Goal: Task Accomplishment & Management: Manage account settings

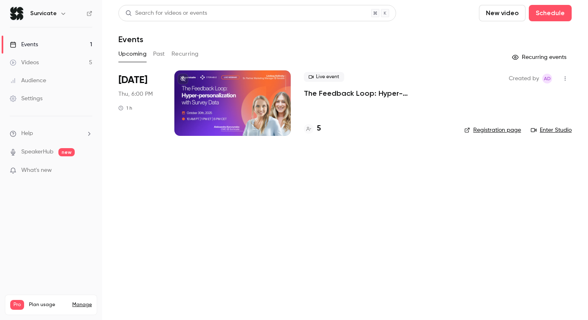
click at [344, 95] on p "The Feedback Loop: Hyper-personalization with Survey Data" at bounding box center [378, 93] width 148 height 10
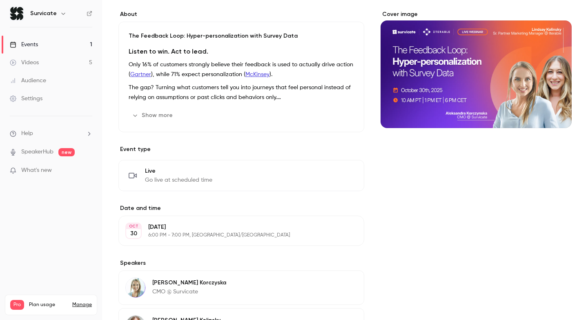
scroll to position [65, 0]
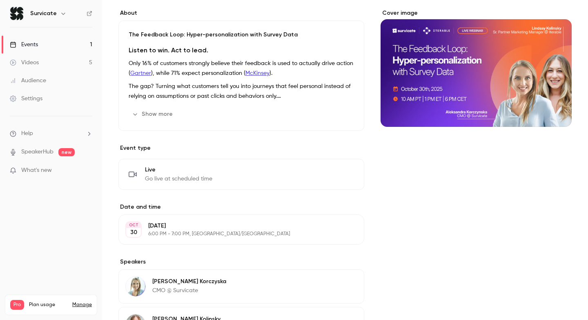
click at [157, 112] on button "Show more" at bounding box center [153, 113] width 49 height 13
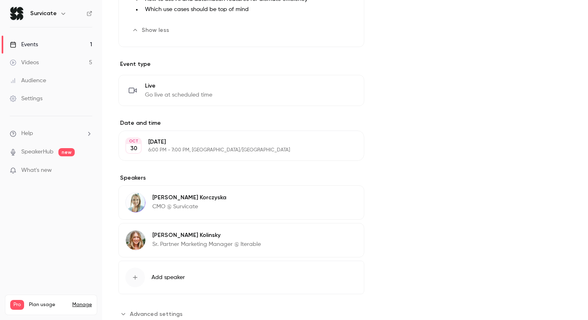
scroll to position [245, 0]
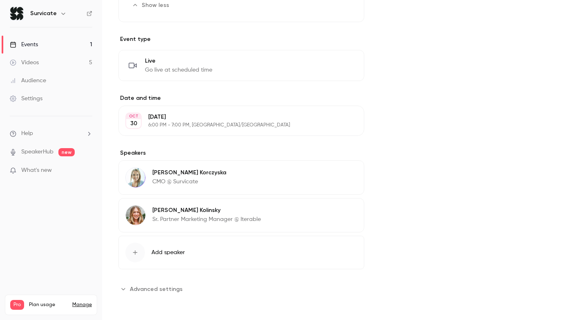
click at [189, 216] on p "Sr. Partner Marketing Manager @ Iterable" at bounding box center [206, 219] width 109 height 8
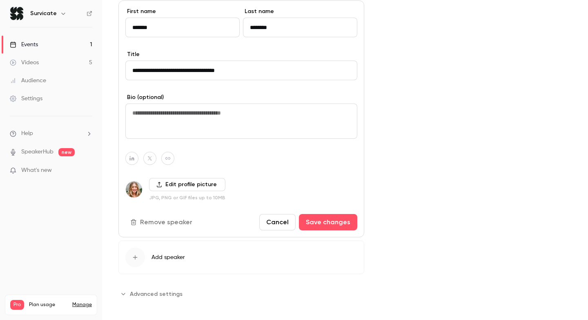
scroll to position [447, 0]
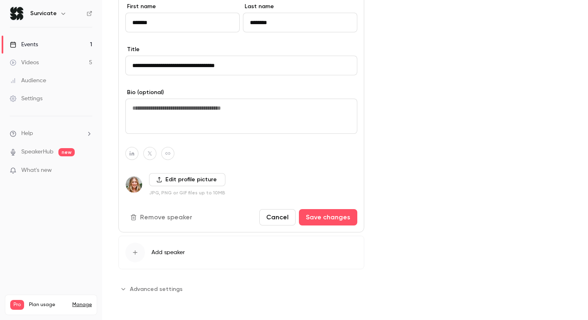
click at [189, 112] on textarea at bounding box center [241, 115] width 232 height 35
paste textarea "**********"
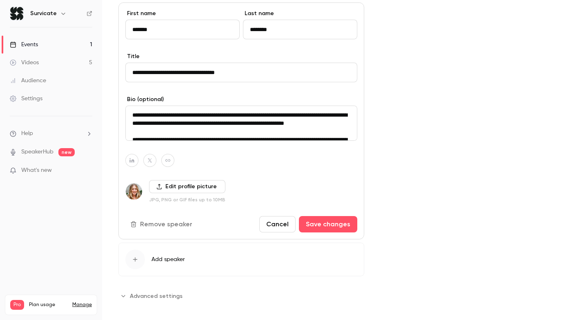
scroll to position [445, 0]
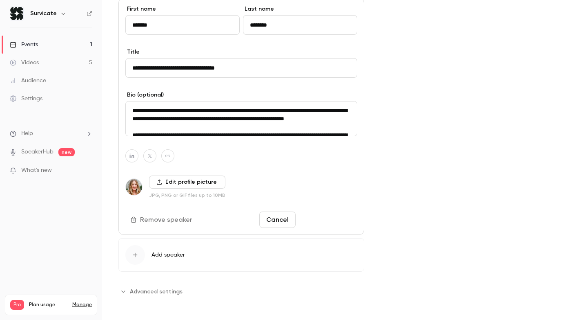
type textarea "**********"
click at [324, 225] on button "Save changes" at bounding box center [328, 219] width 58 height 16
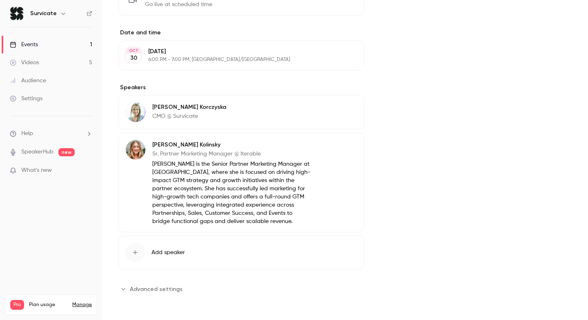
scroll to position [298, 0]
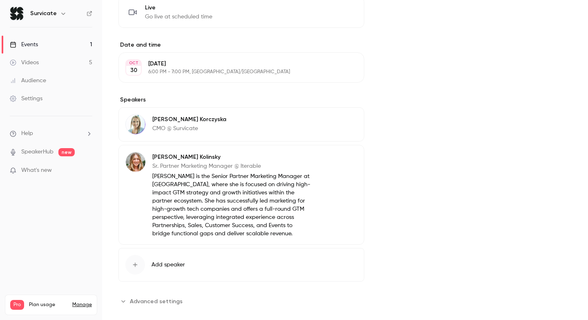
click at [213, 121] on div "[PERSON_NAME] CMO @ Survicate Edit" at bounding box center [242, 124] width 246 height 34
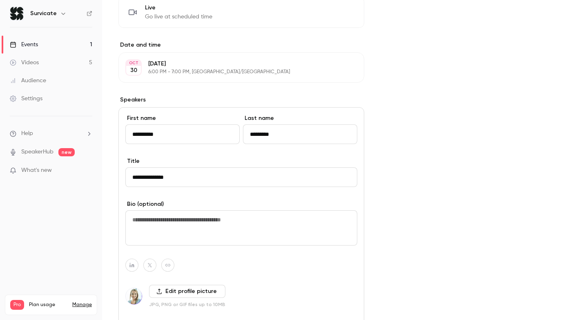
scroll to position [361, 0]
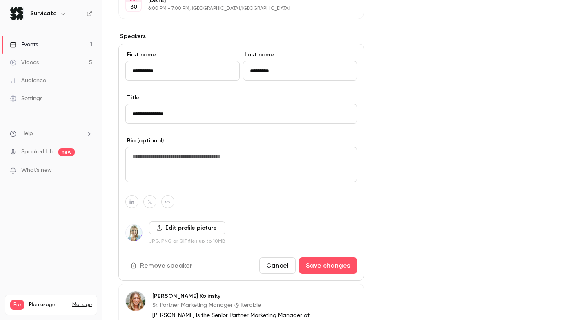
click at [179, 154] on textarea at bounding box center [241, 164] width 232 height 35
paste textarea "**********"
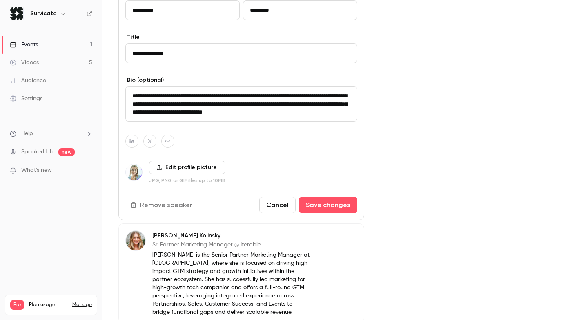
scroll to position [422, 0]
type textarea "**********"
click at [133, 142] on icon "button" at bounding box center [132, 140] width 6 height 5
paste input "**********"
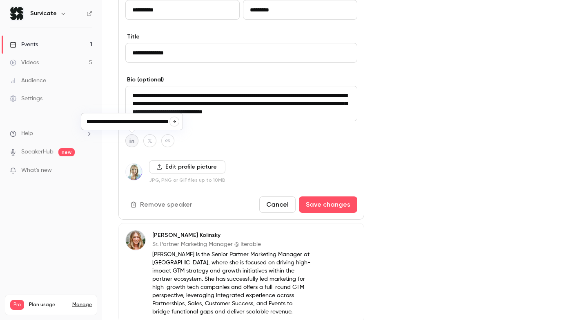
type input "**********"
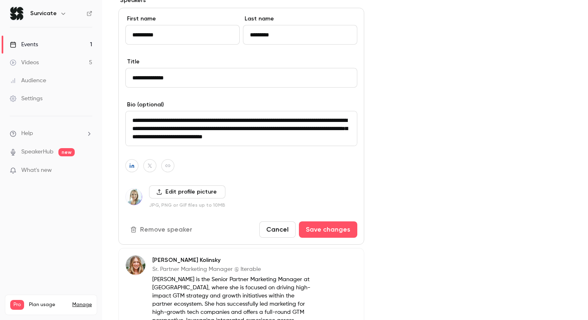
scroll to position [378, 0]
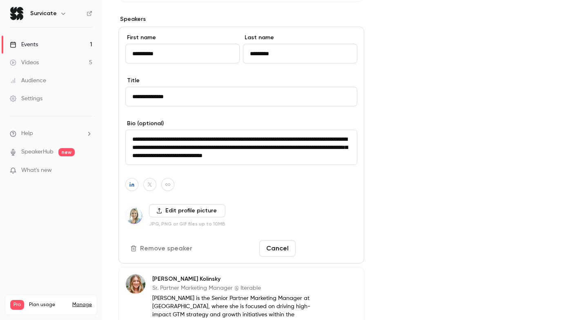
click at [332, 248] on button "Save changes" at bounding box center [328, 248] width 58 height 16
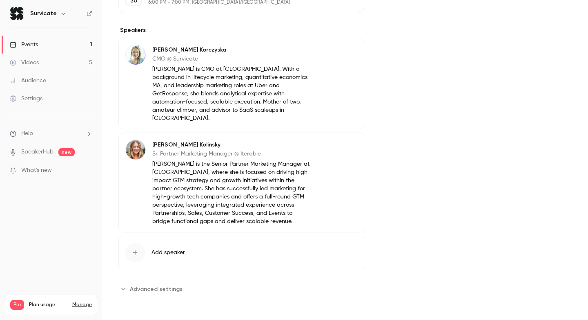
scroll to position [359, 0]
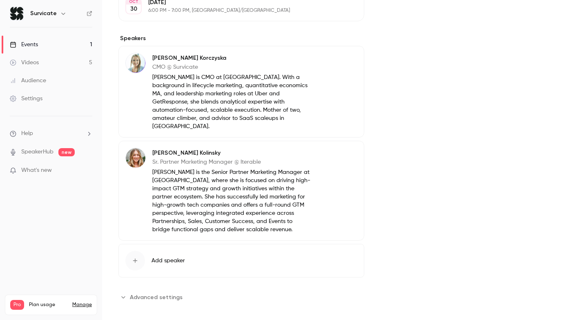
click at [346, 148] on button "Edit" at bounding box center [343, 154] width 30 height 13
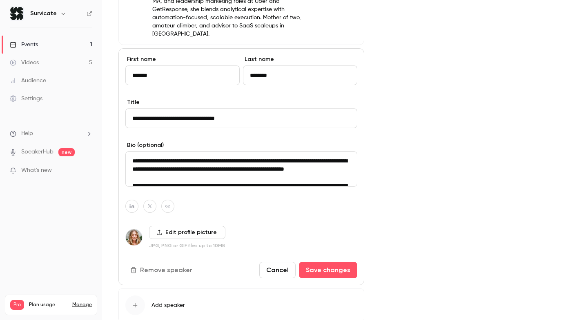
scroll to position [490, 0]
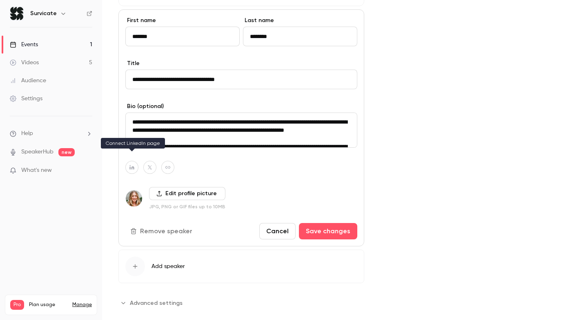
click at [134, 165] on icon "button" at bounding box center [132, 167] width 6 height 5
click at [177, 138] on icon "button" at bounding box center [174, 139] width 5 height 5
type input "**********"
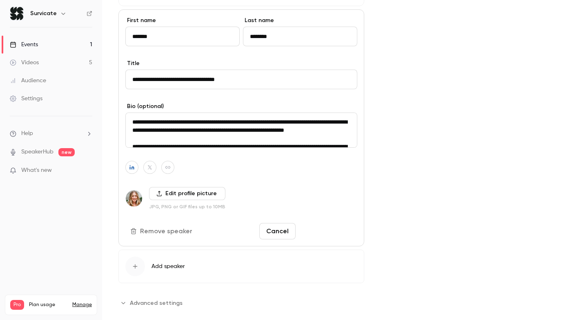
click at [328, 223] on button "Save changes" at bounding box center [328, 231] width 58 height 16
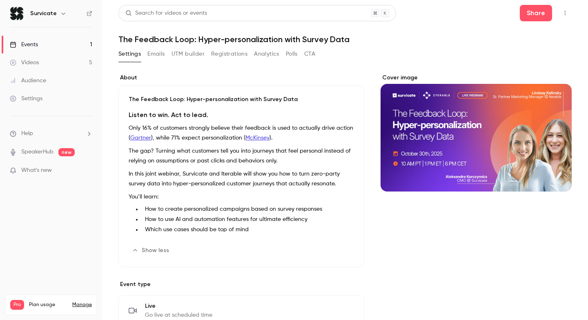
click at [164, 52] on button "Emails" at bounding box center [156, 53] width 17 height 13
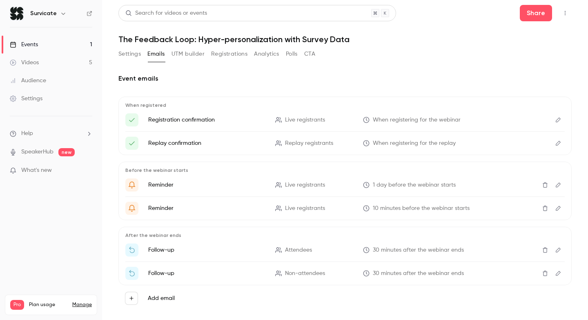
click at [557, 121] on icon "Edit" at bounding box center [558, 120] width 7 height 6
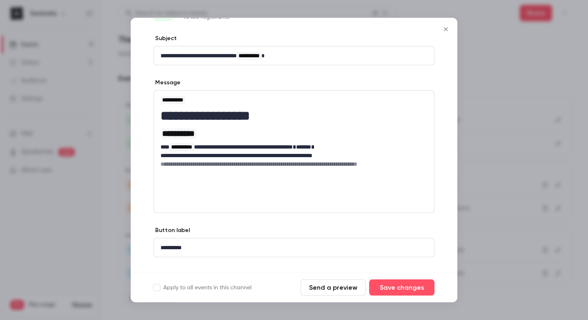
scroll to position [35, 0]
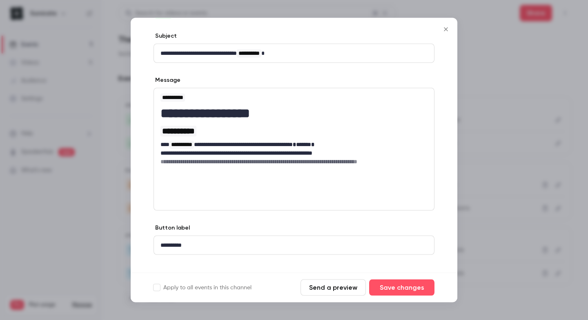
click at [447, 28] on icon "Close" at bounding box center [446, 29] width 10 height 7
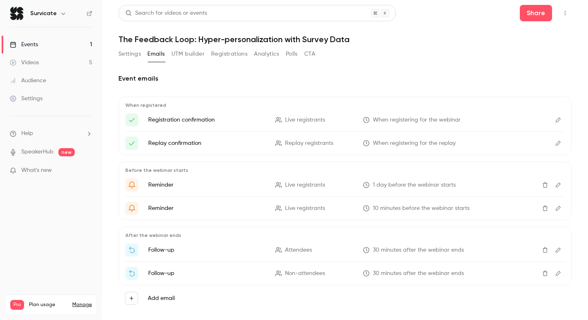
click at [558, 146] on button "Edit" at bounding box center [558, 142] width 13 height 13
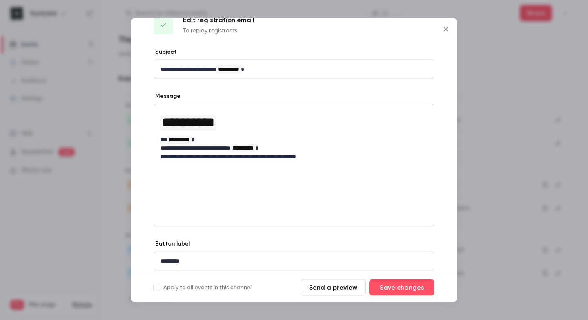
scroll to position [0, 0]
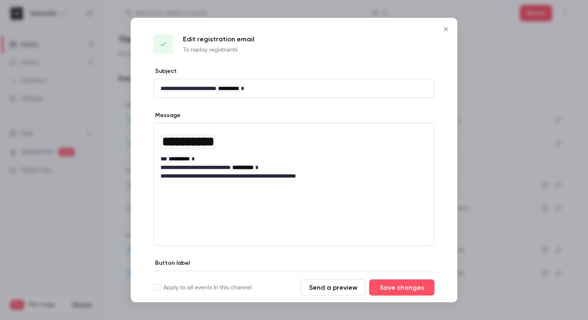
click at [446, 26] on icon "Close" at bounding box center [446, 29] width 10 height 7
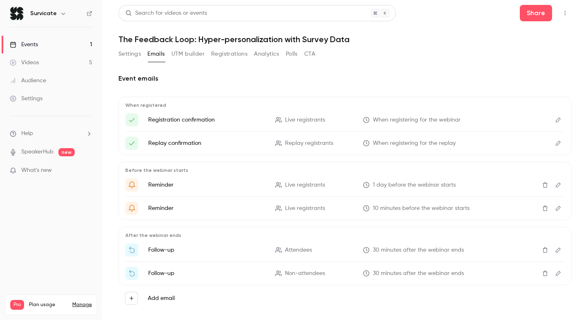
scroll to position [13, 0]
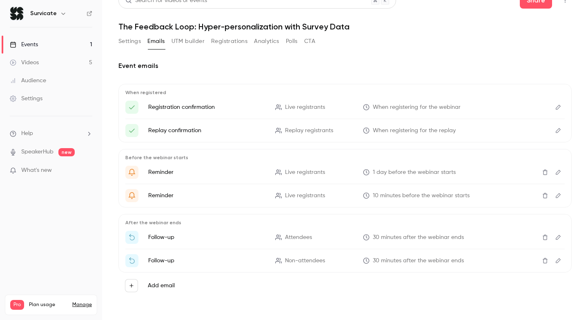
click at [562, 170] on button "Edit" at bounding box center [558, 172] width 13 height 13
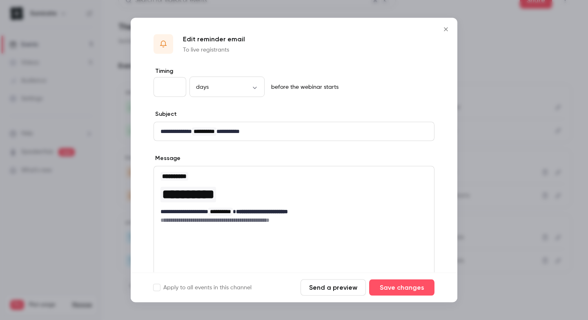
click at [447, 28] on icon "Close" at bounding box center [446, 29] width 4 height 4
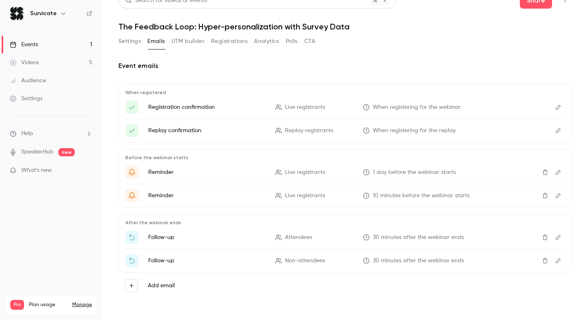
click at [556, 195] on icon "Edit" at bounding box center [558, 195] width 7 height 6
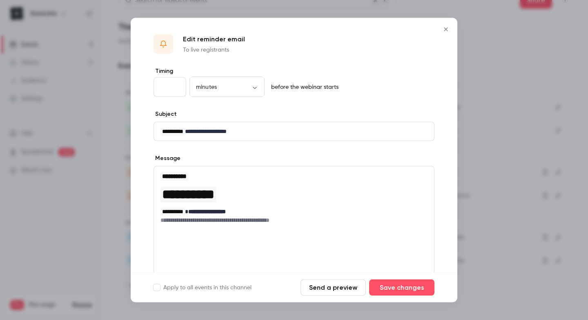
click at [447, 24] on button "Close" at bounding box center [446, 29] width 16 height 16
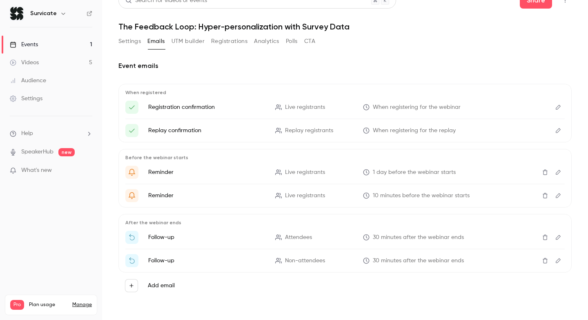
click at [557, 238] on icon "Edit" at bounding box center [558, 237] width 7 height 6
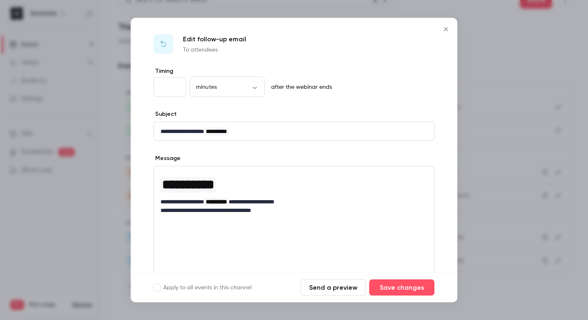
click at [447, 25] on button "Close" at bounding box center [446, 29] width 16 height 16
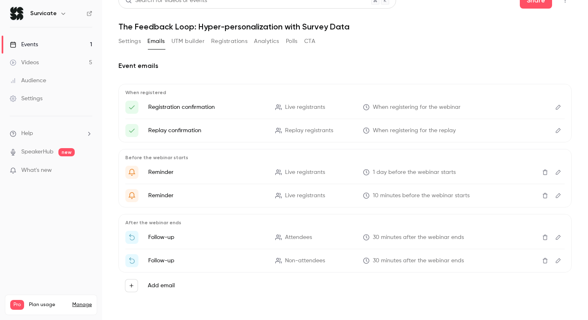
click at [559, 261] on icon "Edit" at bounding box center [558, 260] width 5 height 5
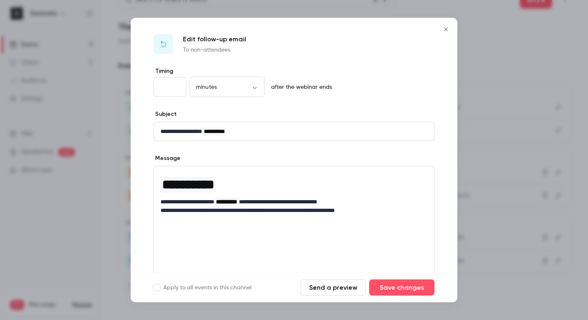
click at [444, 29] on icon "Close" at bounding box center [446, 29] width 10 height 7
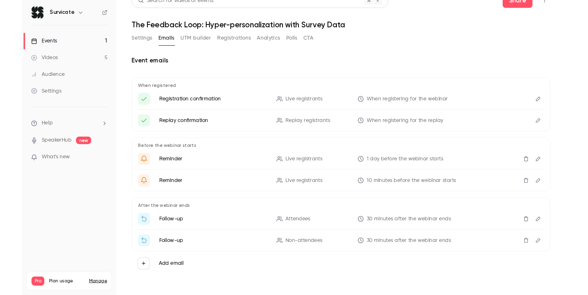
scroll to position [0, 0]
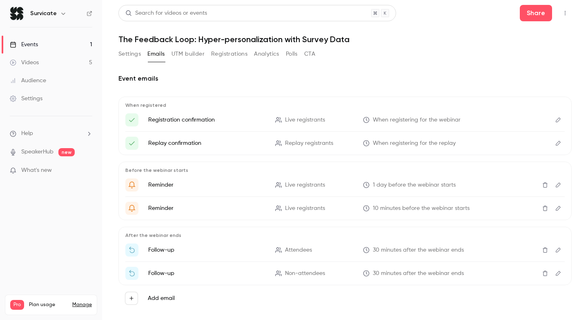
click at [182, 56] on button "UTM builder" at bounding box center [188, 53] width 33 height 13
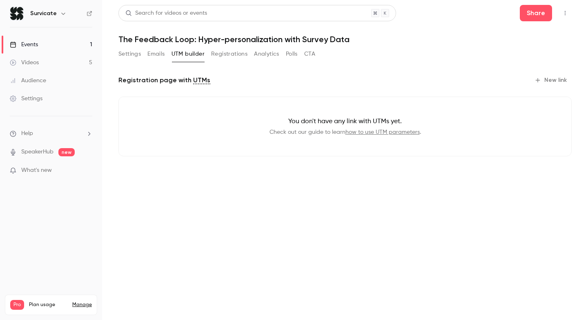
click at [224, 53] on button "Registrations" at bounding box center [229, 53] width 36 height 13
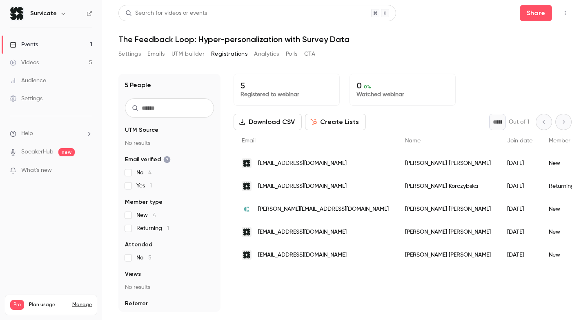
click at [268, 59] on button "Analytics" at bounding box center [266, 53] width 25 height 13
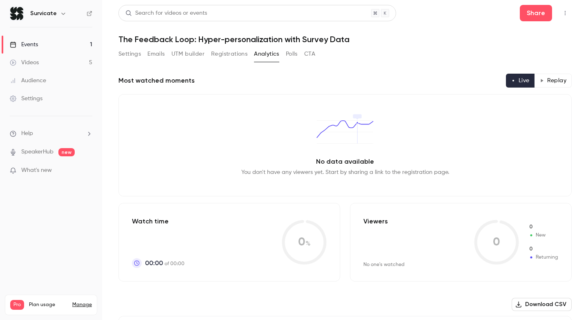
click at [294, 59] on button "Polls" at bounding box center [292, 53] width 12 height 13
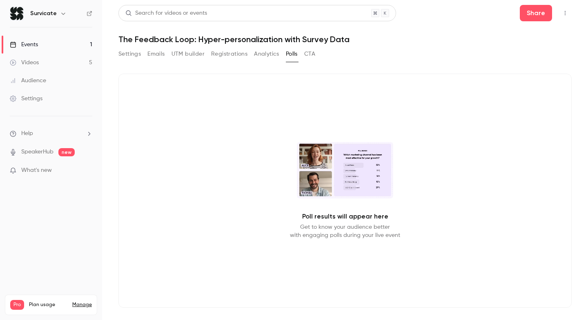
click at [307, 59] on button "CTA" at bounding box center [309, 53] width 11 height 13
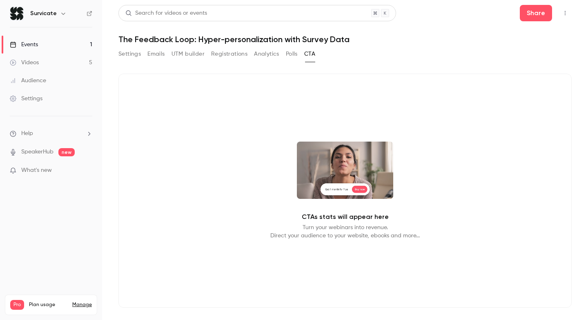
scroll to position [12, 0]
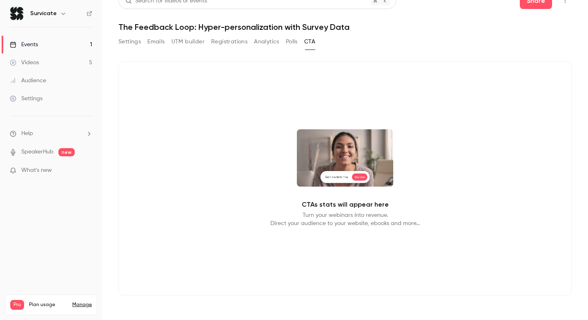
click at [35, 103] on link "Settings" at bounding box center [51, 98] width 102 height 18
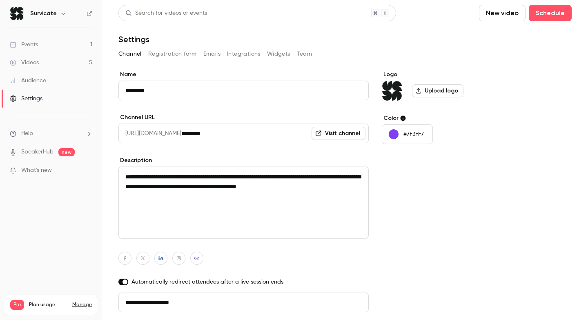
click at [175, 55] on button "Registration form" at bounding box center [172, 53] width 49 height 13
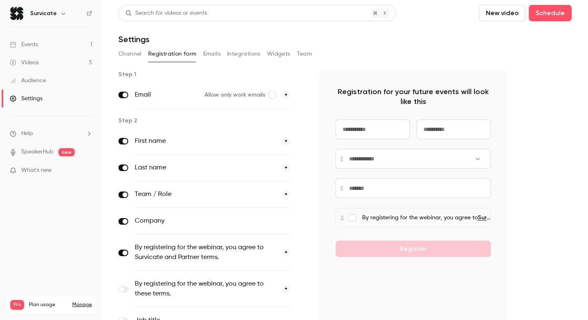
click at [211, 54] on button "Emails" at bounding box center [212, 53] width 17 height 13
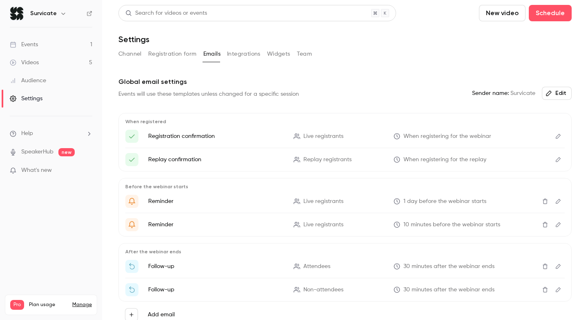
click at [236, 54] on button "Integrations" at bounding box center [244, 53] width 34 height 13
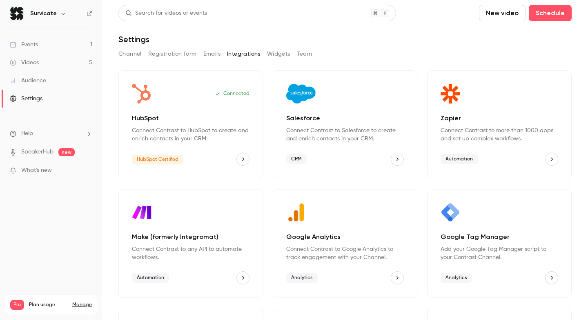
click at [268, 54] on button "Widgets" at bounding box center [278, 53] width 23 height 13
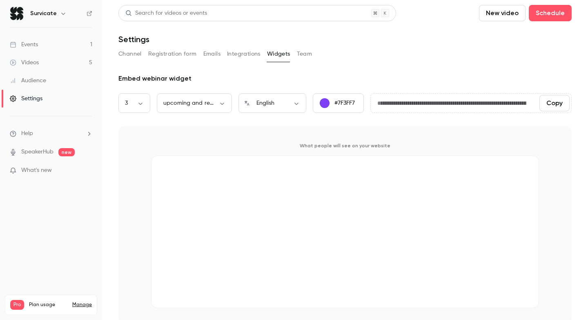
click at [303, 54] on button "Team" at bounding box center [305, 53] width 16 height 13
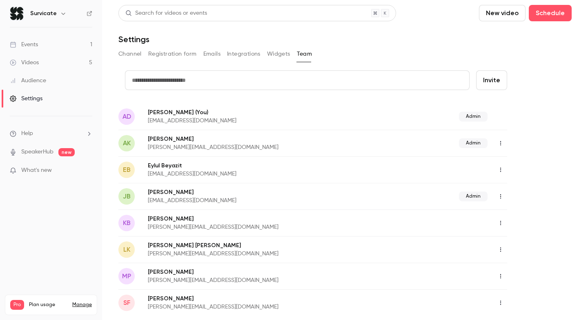
click at [277, 56] on button "Widgets" at bounding box center [278, 53] width 23 height 13
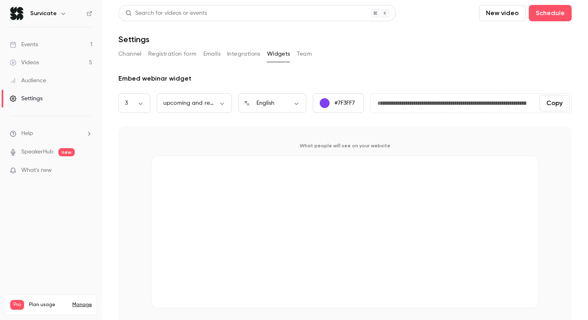
click at [127, 51] on button "Channel" at bounding box center [130, 53] width 23 height 13
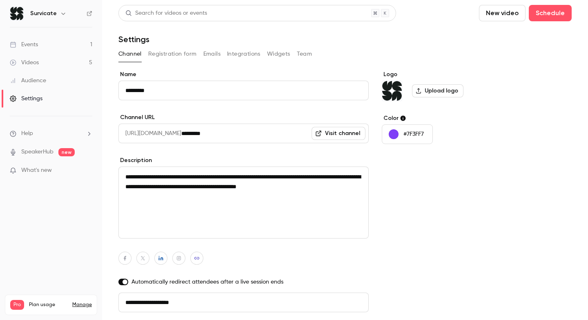
scroll to position [27, 0]
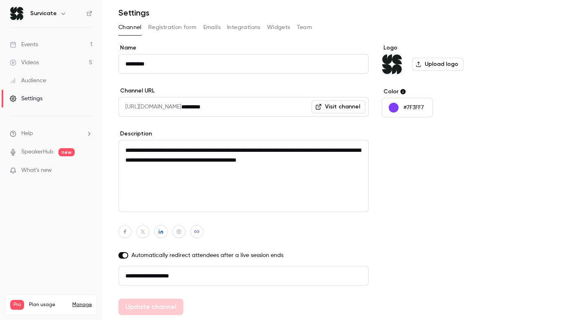
click at [124, 255] on span at bounding box center [125, 255] width 5 height 5
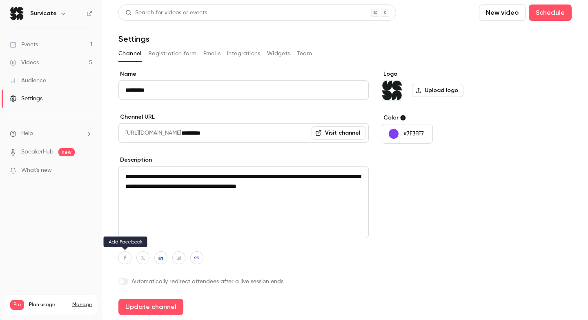
scroll to position [0, 0]
click at [40, 49] on link "Events 1" at bounding box center [51, 45] width 102 height 18
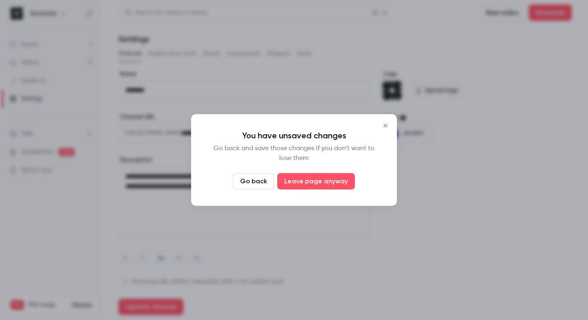
click at [258, 181] on button "Go back" at bounding box center [253, 181] width 41 height 16
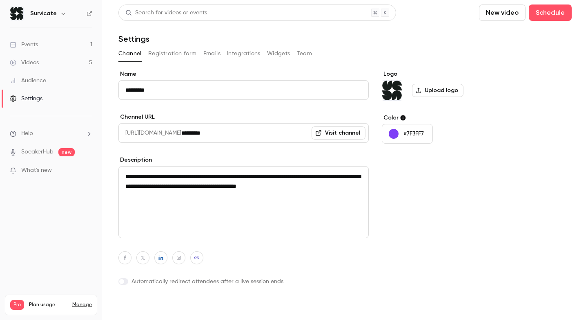
click at [156, 303] on button "Update channel" at bounding box center [151, 306] width 65 height 16
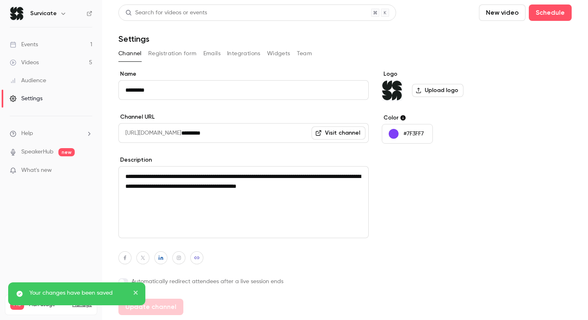
click at [49, 43] on link "Events 1" at bounding box center [51, 45] width 102 height 18
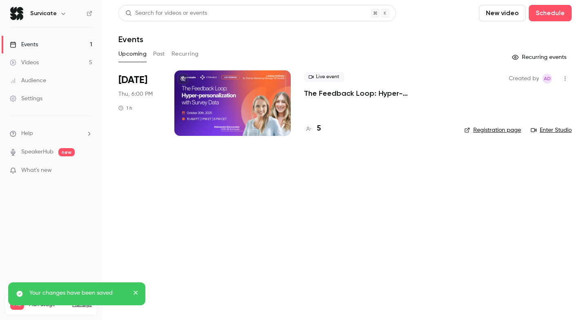
click at [360, 94] on p "The Feedback Loop: Hyper-personalization with Survey Data" at bounding box center [378, 93] width 148 height 10
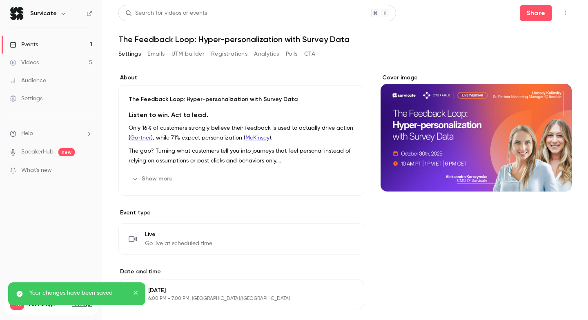
click at [313, 55] on button "CTA" at bounding box center [309, 53] width 11 height 13
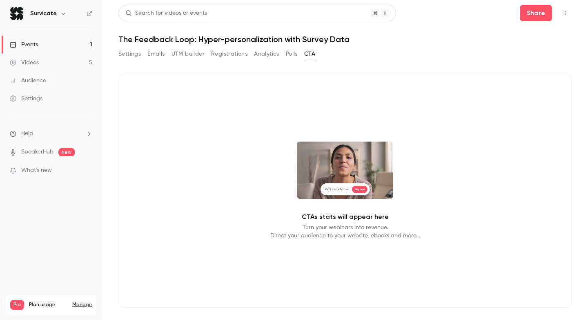
click at [46, 88] on link "Audience" at bounding box center [51, 81] width 102 height 18
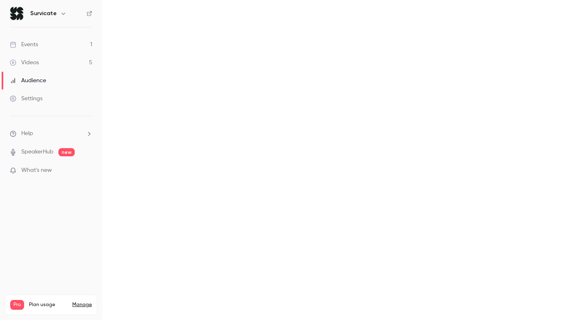
click at [45, 97] on link "Settings" at bounding box center [51, 98] width 102 height 18
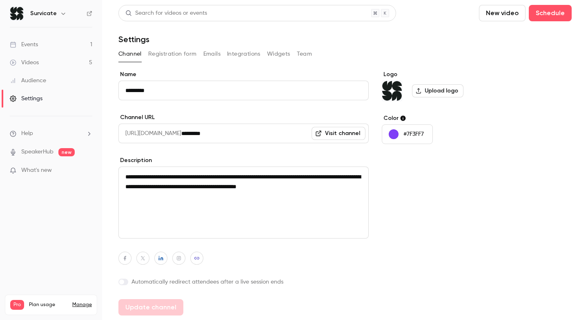
scroll to position [0, 0]
click at [127, 284] on label at bounding box center [124, 281] width 10 height 7
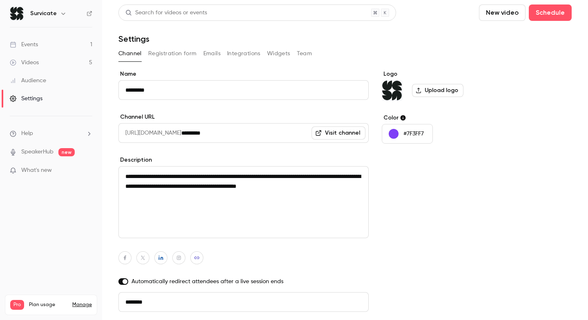
scroll to position [27, 0]
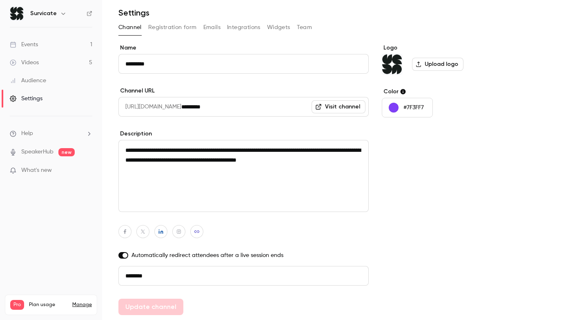
paste input "**********"
drag, startPoint x: 168, startPoint y: 274, endPoint x: 146, endPoint y: 273, distance: 21.7
click at [146, 273] on input "**********" at bounding box center [244, 276] width 251 height 20
click at [153, 304] on button "Update channel" at bounding box center [151, 306] width 65 height 16
type input "**********"
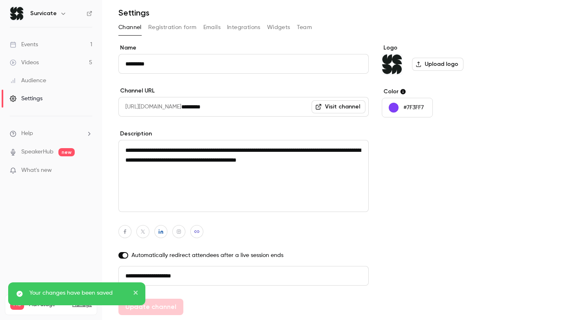
click at [51, 45] on link "Events 1" at bounding box center [51, 45] width 102 height 18
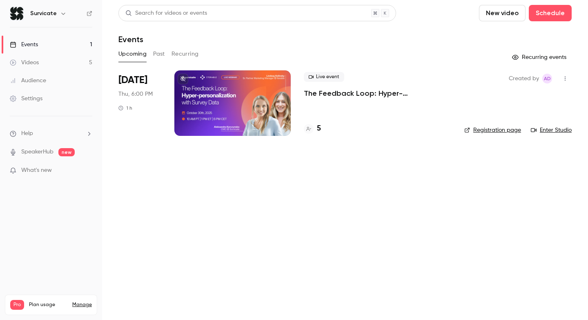
click at [554, 132] on link "Enter Studio" at bounding box center [551, 130] width 41 height 8
